Goal: Task Accomplishment & Management: Use online tool/utility

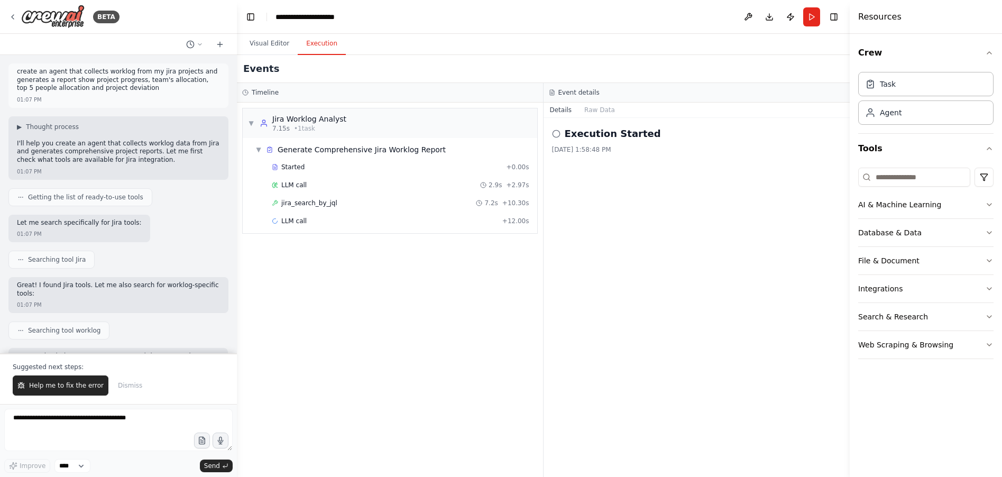
scroll to position [2222, 0]
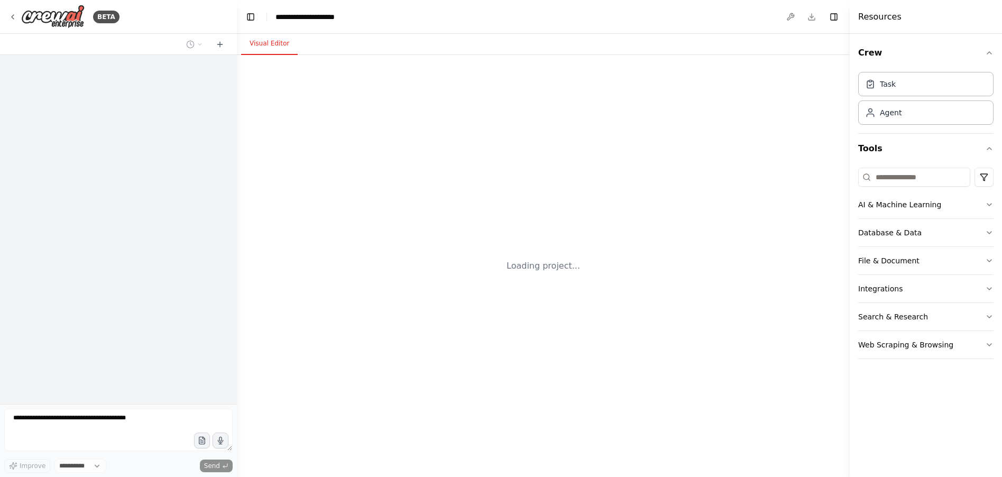
select select "****"
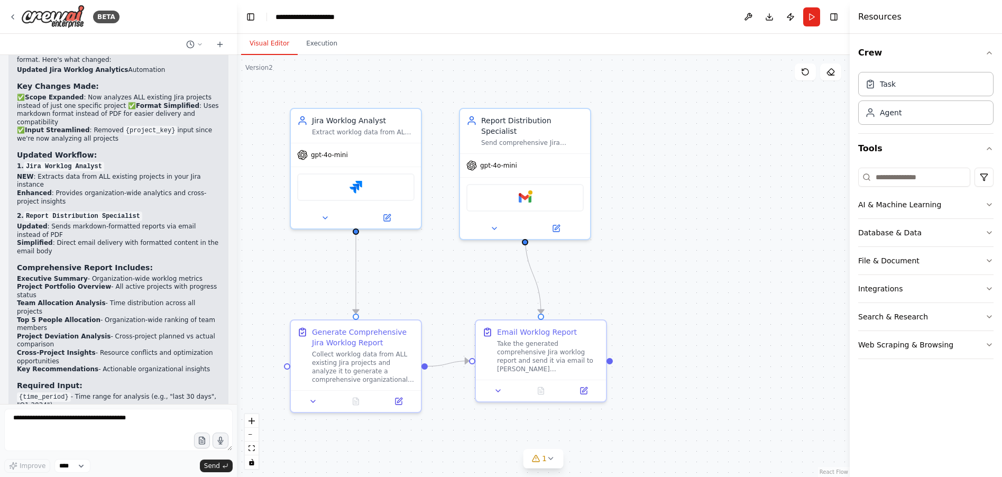
scroll to position [2648, 0]
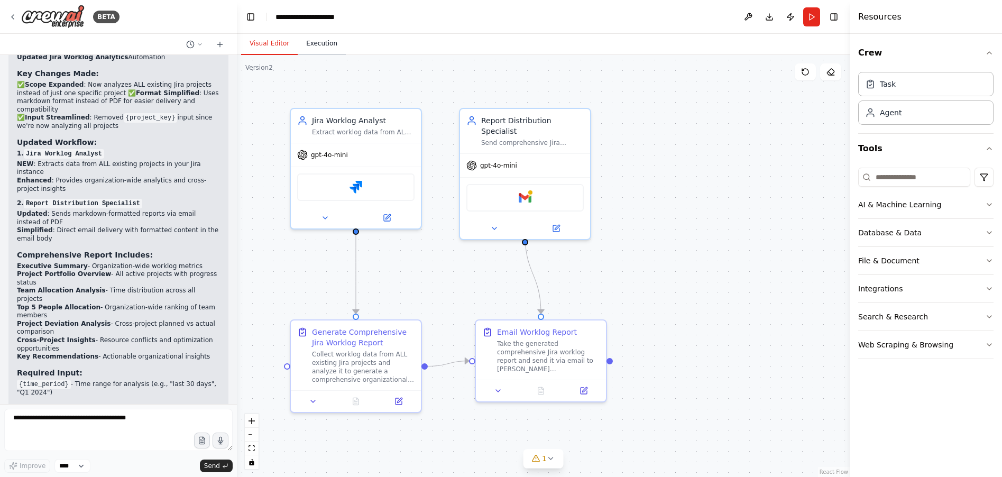
click at [332, 49] on button "Execution" at bounding box center [322, 44] width 48 height 22
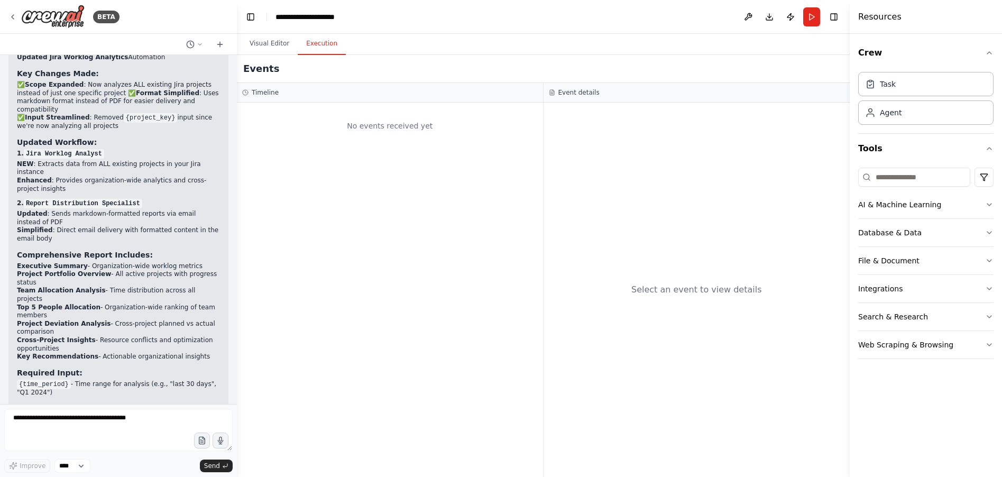
scroll to position [2171, 0]
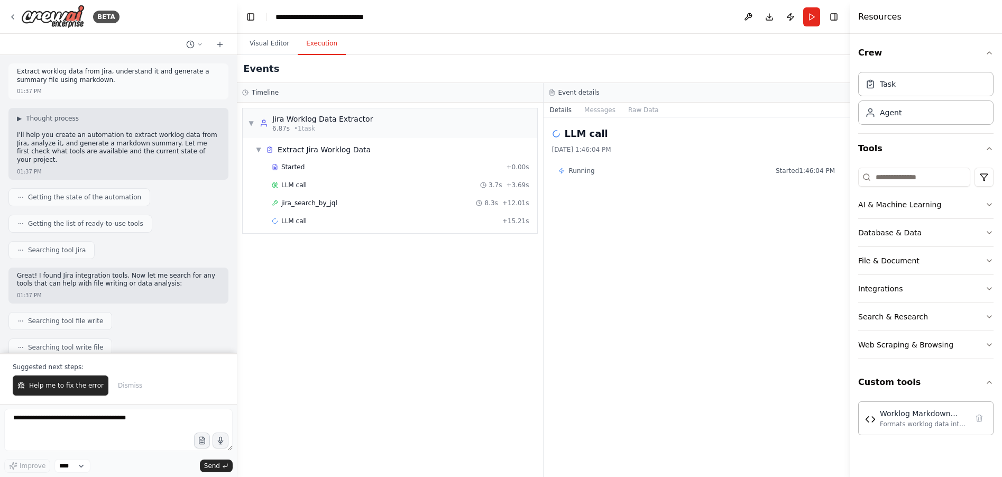
scroll to position [1058, 0]
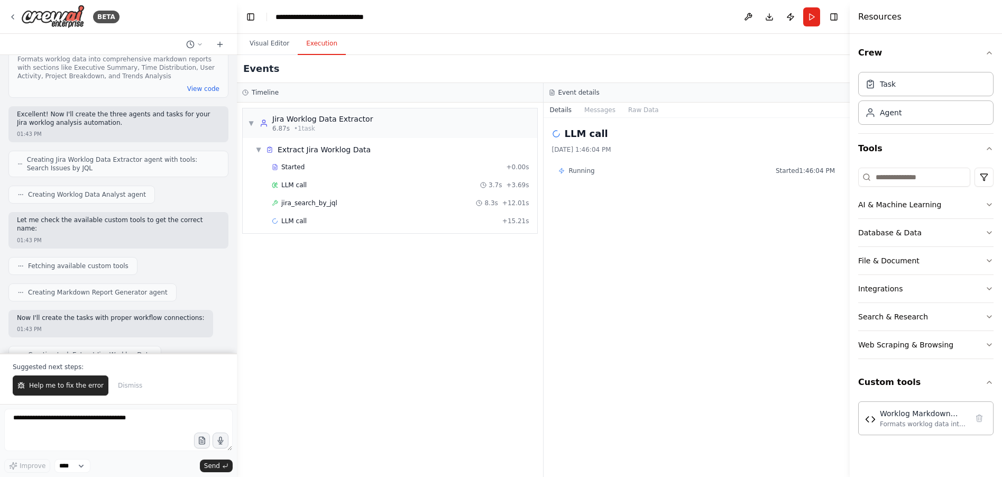
click at [325, 45] on button "Execution" at bounding box center [322, 44] width 48 height 22
click at [252, 43] on button "Visual Editor" at bounding box center [269, 44] width 57 height 22
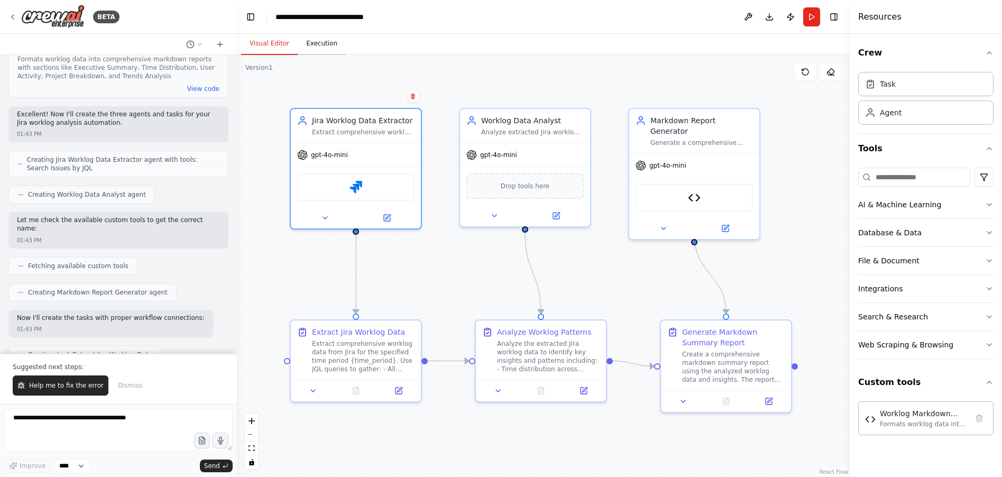
click at [310, 40] on button "Execution" at bounding box center [322, 44] width 48 height 22
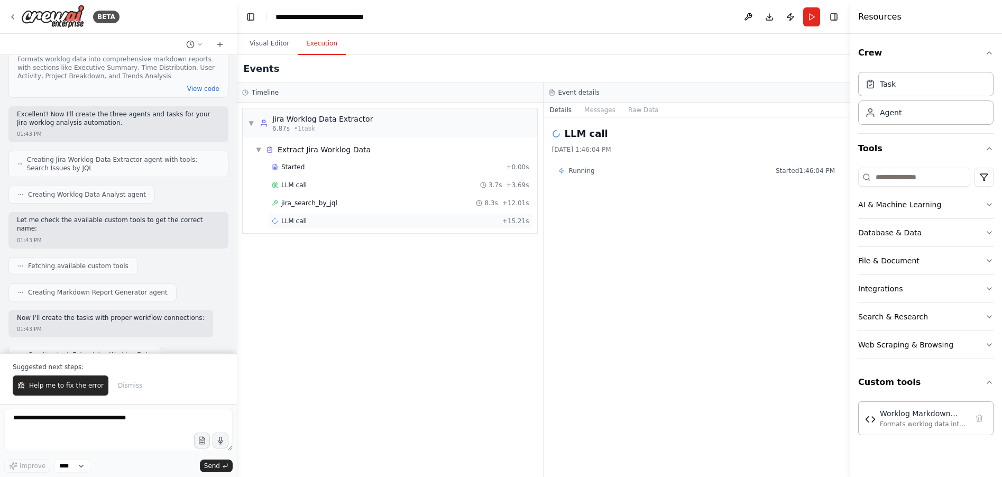
click at [373, 220] on div "LLM call + 15.21s" at bounding box center [400, 221] width 257 height 8
click at [14, 15] on icon at bounding box center [13, 17] width 2 height 4
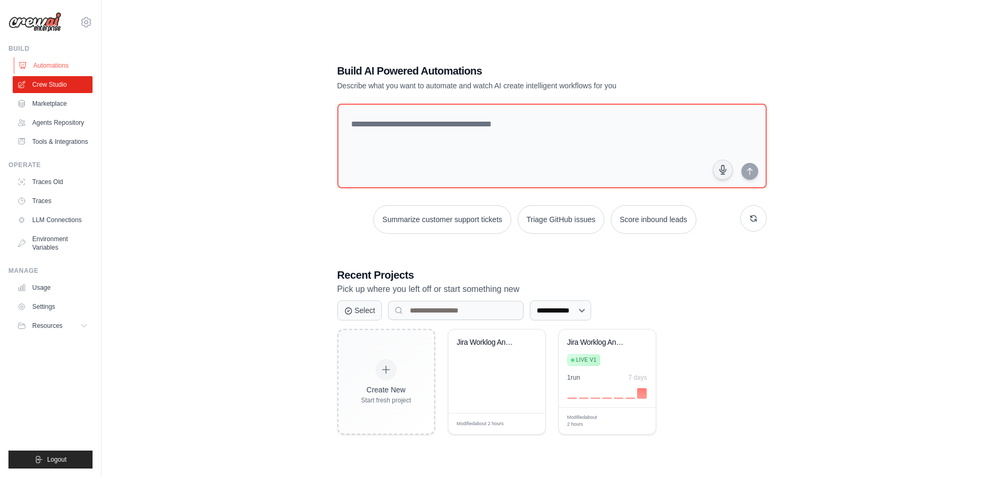
click at [54, 61] on link "Automations" at bounding box center [54, 65] width 80 height 17
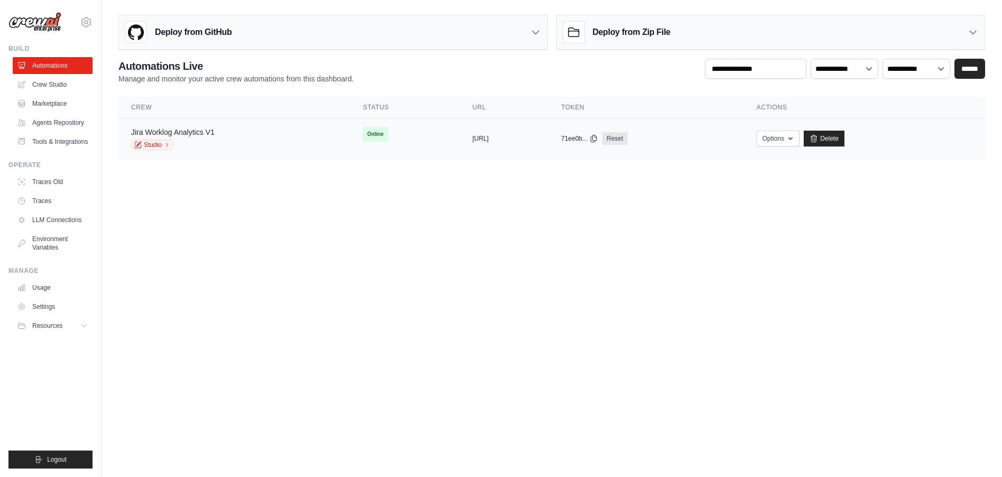
click at [197, 135] on link "Jira Worklog Analytics V1" at bounding box center [173, 132] width 84 height 8
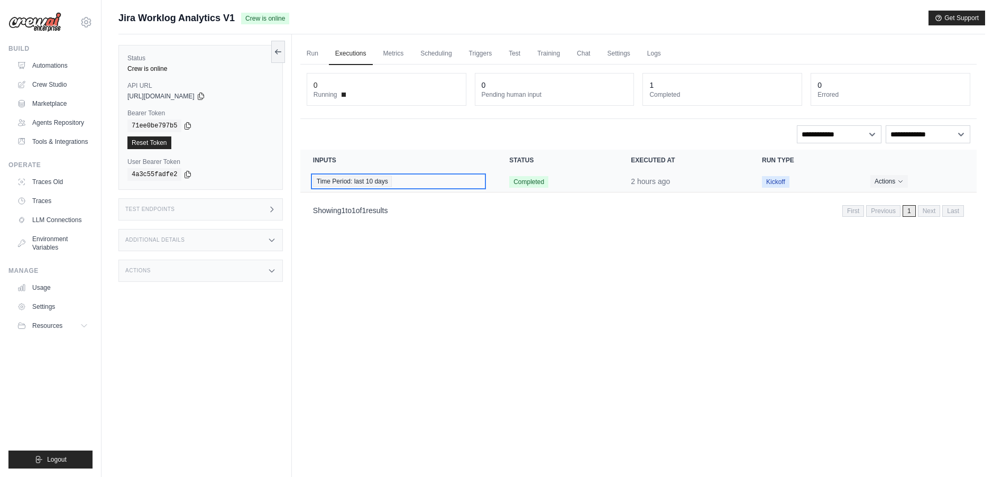
click at [423, 178] on div "Time Period: last 10 days" at bounding box center [398, 182] width 171 height 12
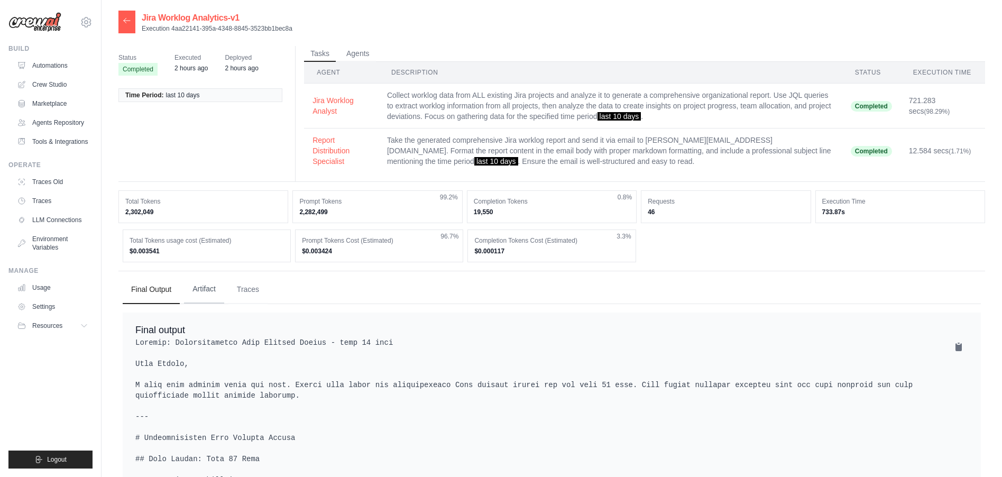
click at [204, 297] on button "Artifact" at bounding box center [204, 289] width 40 height 29
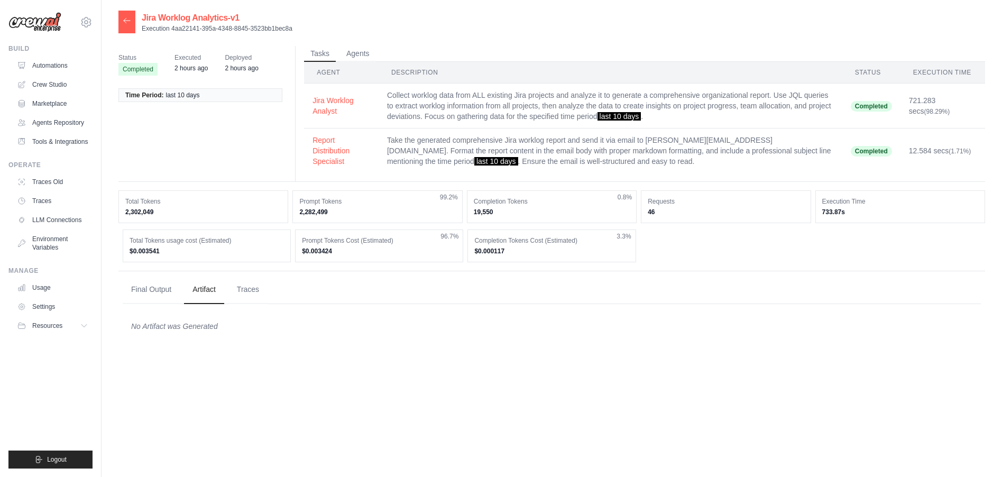
click at [143, 315] on div "No Artifact was Generated" at bounding box center [552, 325] width 858 height 27
click at [144, 322] on div "No Artifact was Generated" at bounding box center [551, 326] width 841 height 11
click at [140, 290] on button "Final Output" at bounding box center [151, 289] width 57 height 29
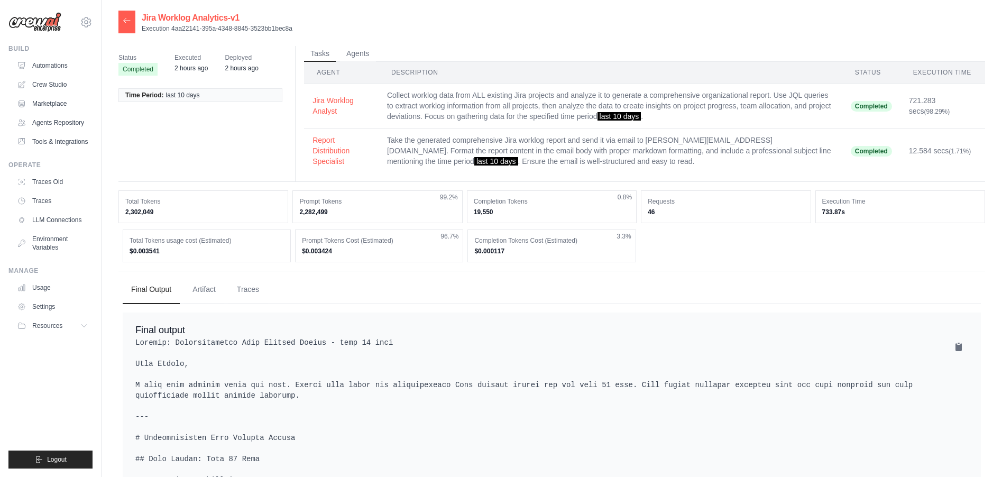
click at [247, 65] on time "2 hours ago" at bounding box center [241, 68] width 33 height 7
click at [203, 65] on time "2 hours ago" at bounding box center [190, 68] width 33 height 7
click at [360, 58] on button "Agents" at bounding box center [358, 53] width 36 height 16
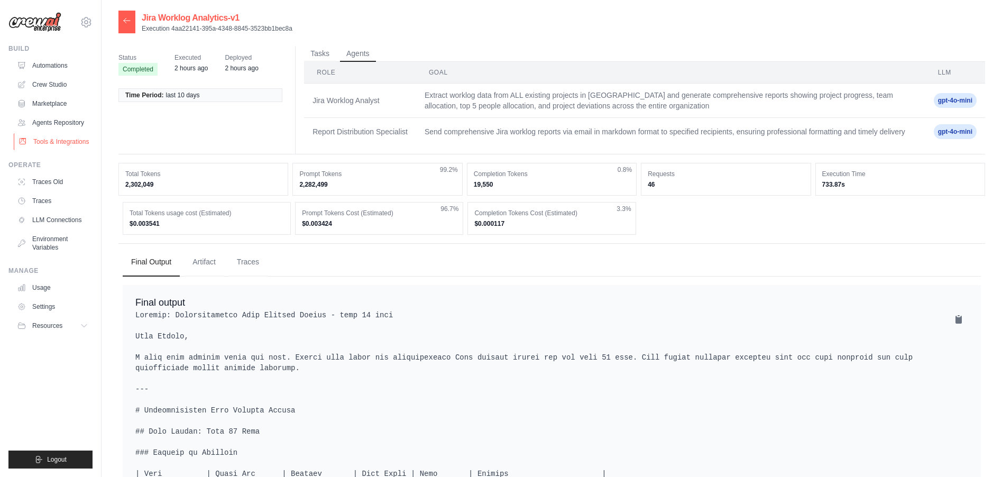
click at [65, 144] on link "Tools & Integrations" at bounding box center [54, 141] width 80 height 17
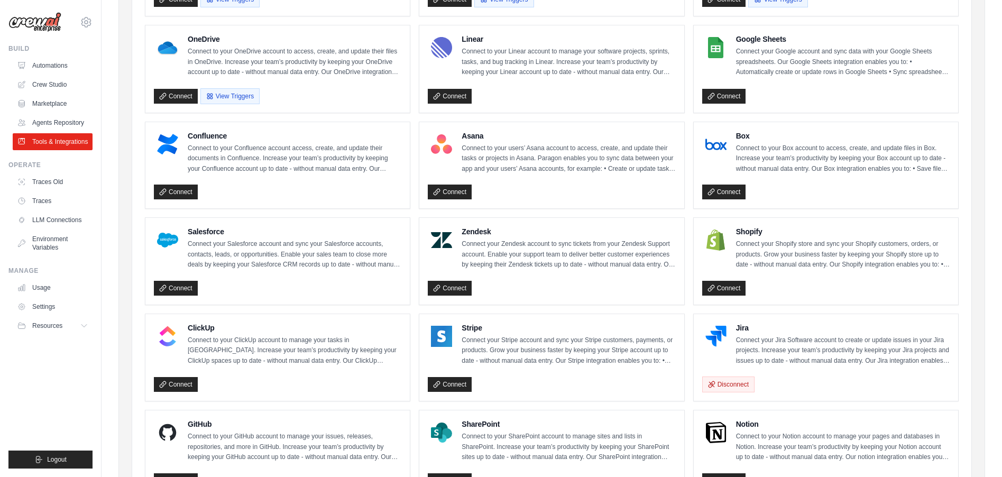
scroll to position [306, 0]
click at [48, 142] on link "Tools & Integrations" at bounding box center [54, 141] width 80 height 17
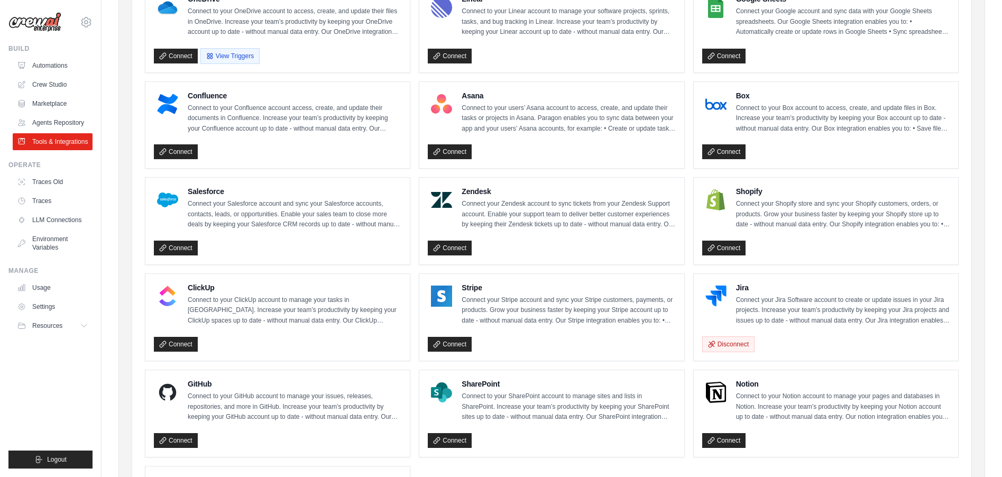
scroll to position [345, 0]
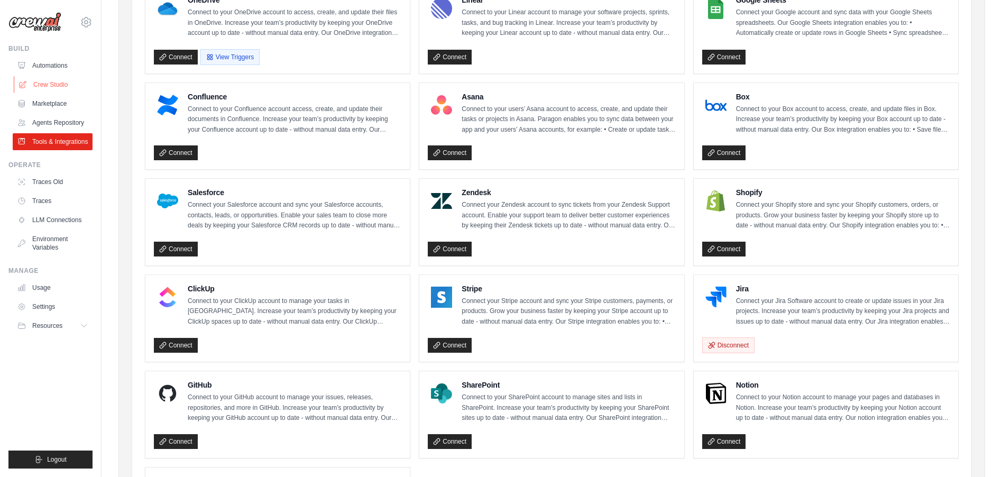
click at [52, 81] on link "Crew Studio" at bounding box center [54, 84] width 80 height 17
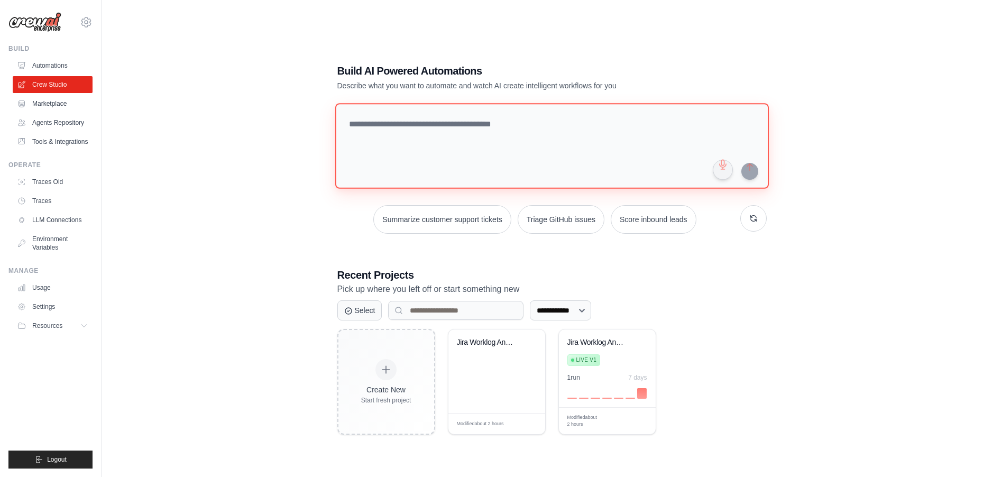
click at [416, 160] on textarea at bounding box center [552, 146] width 434 height 86
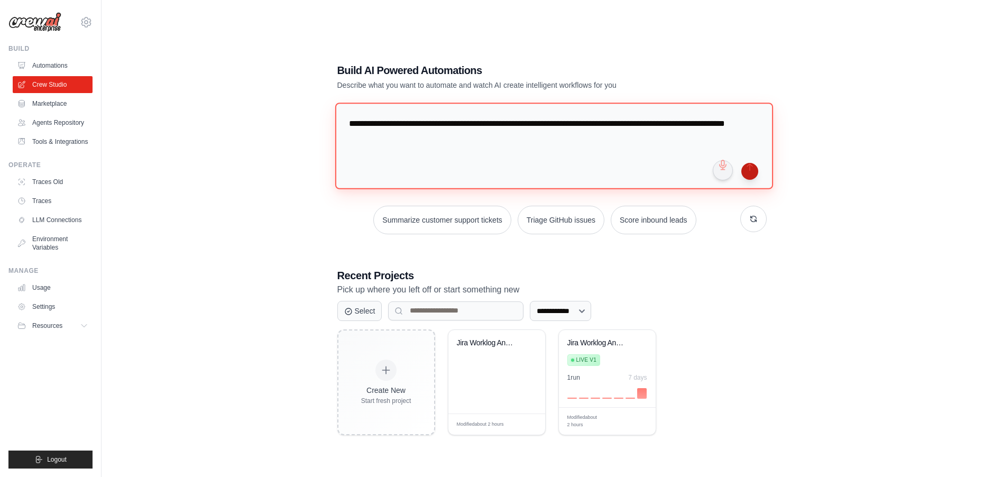
type textarea "**********"
click at [752, 172] on button "submit" at bounding box center [749, 171] width 17 height 17
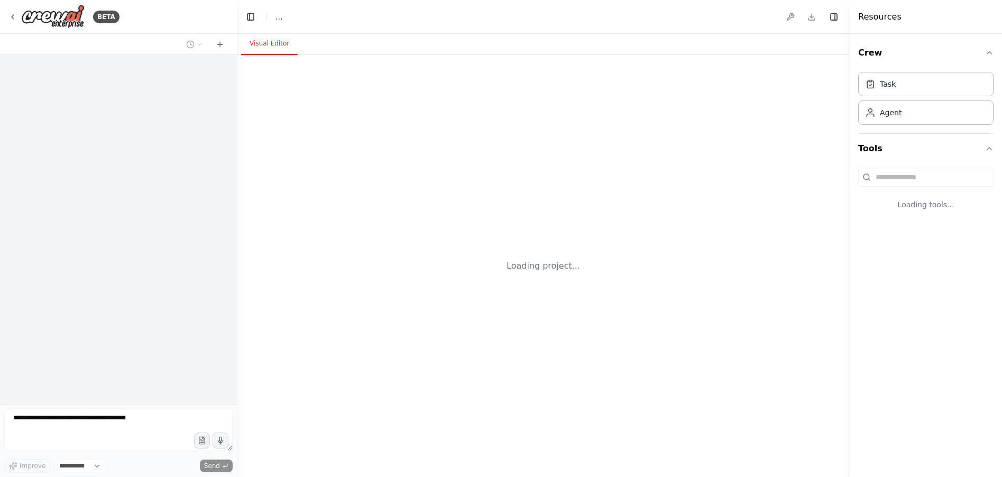
select select "****"
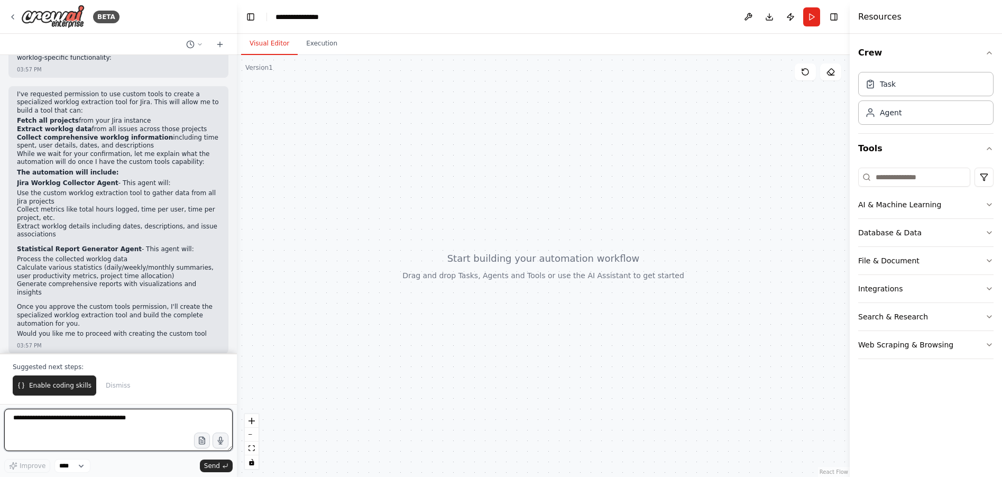
scroll to position [686, 0]
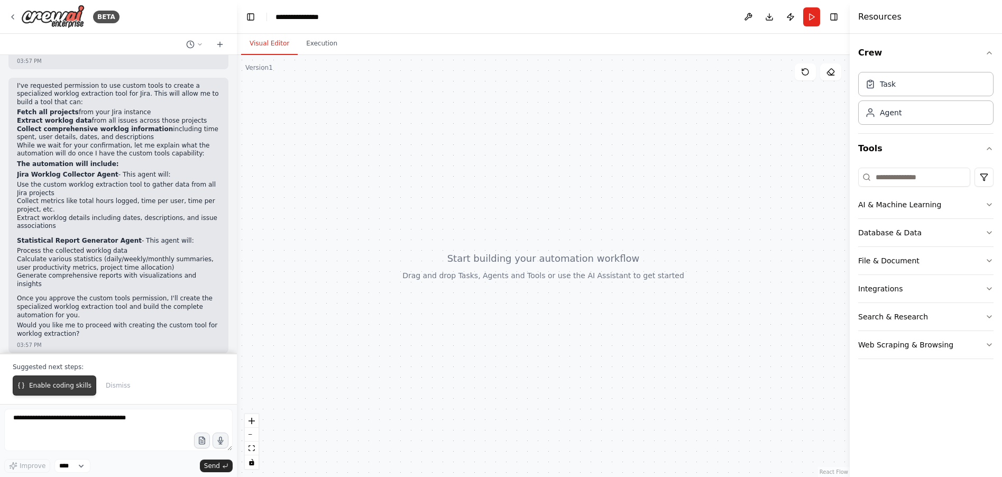
click at [52, 384] on span "Enable coding skills" at bounding box center [60, 385] width 62 height 8
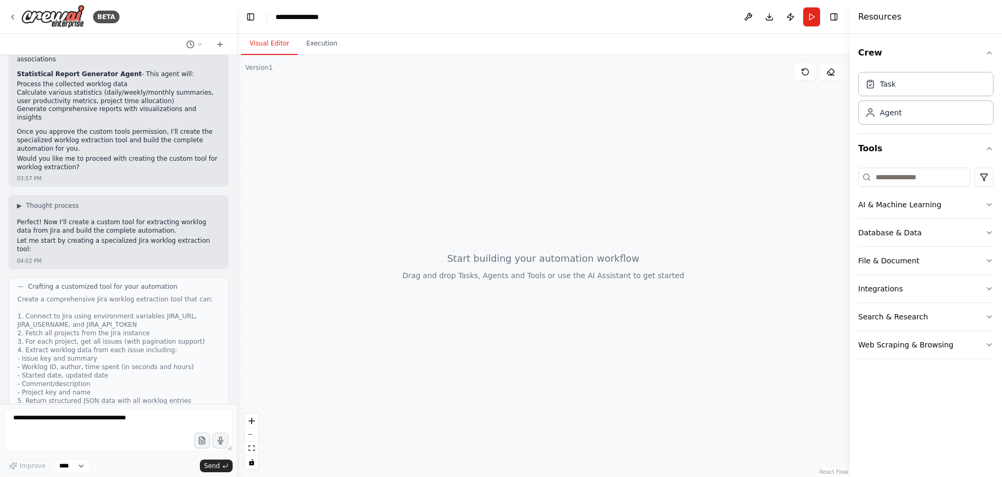
scroll to position [1014, 0]
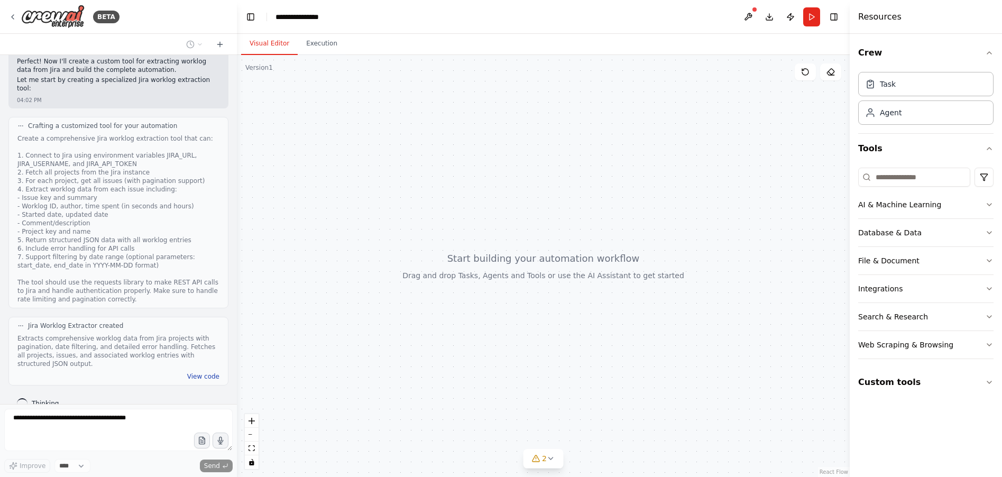
click at [201, 372] on button "View code" at bounding box center [203, 376] width 32 height 8
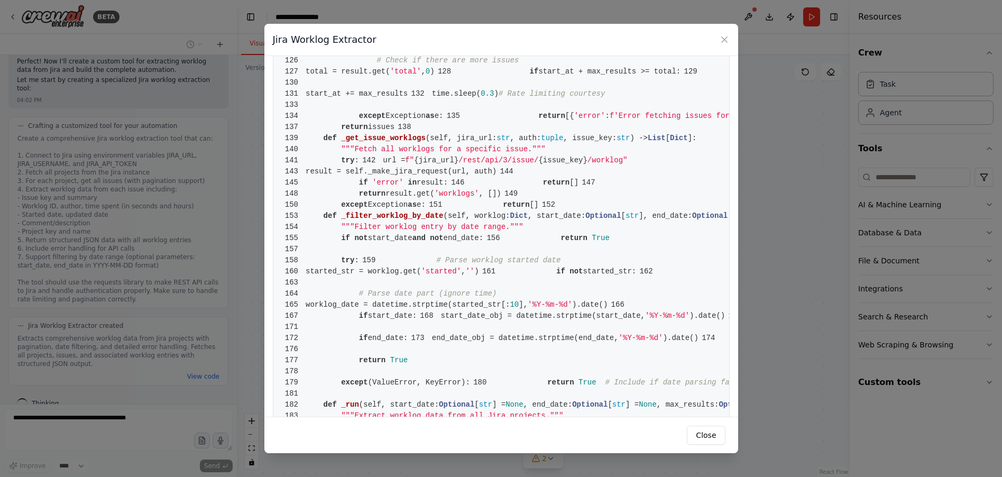
scroll to position [676, 0]
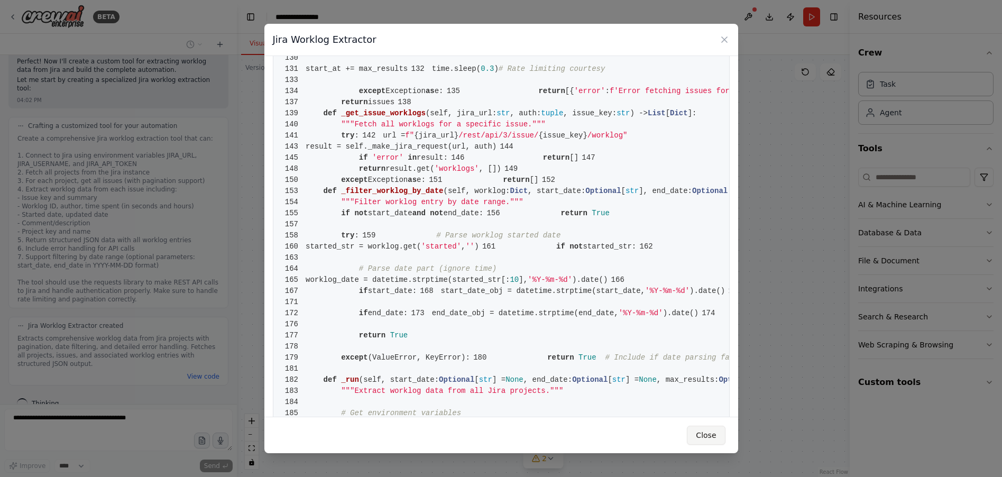
click at [722, 442] on button "Close" at bounding box center [706, 435] width 38 height 19
